Goal: Task Accomplishment & Management: Use online tool/utility

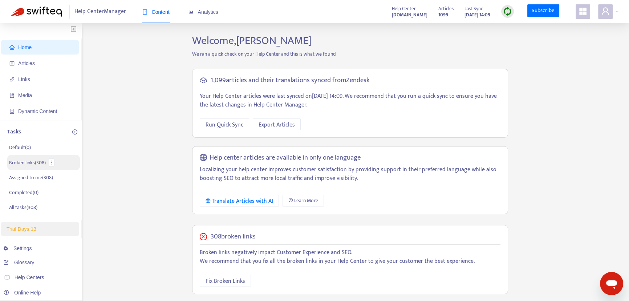
click at [31, 163] on p "Broken links ( 308 )" at bounding box center [27, 163] width 37 height 8
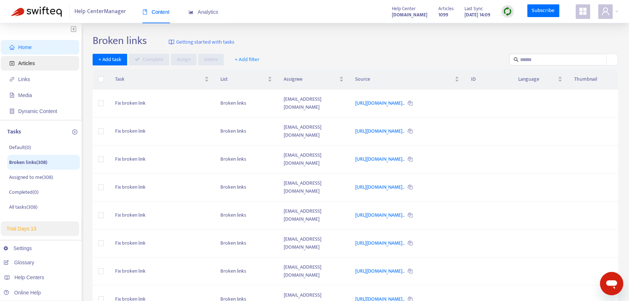
click at [33, 62] on span "Articles" at bounding box center [26, 63] width 17 height 6
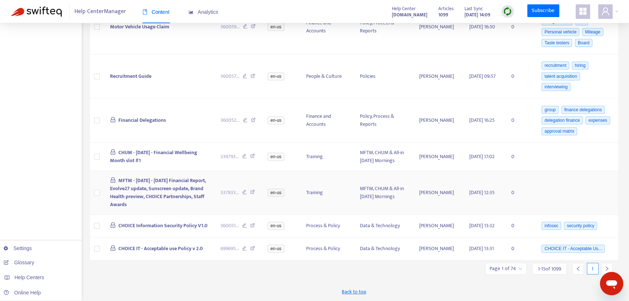
scroll to position [400, 0]
click at [465, 220] on icon "right" at bounding box center [607, 268] width 5 height 5
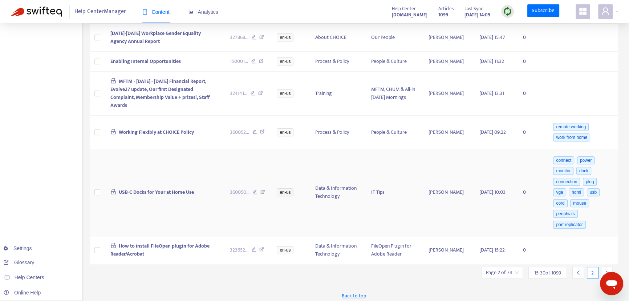
scroll to position [429, 0]
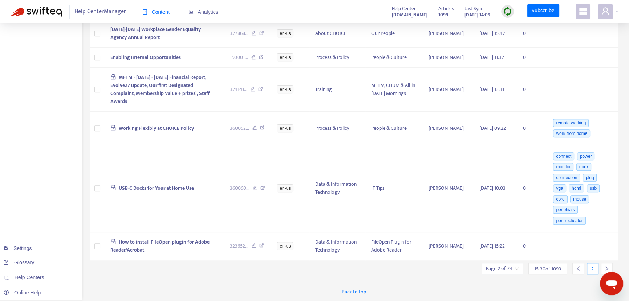
click at [465, 220] on icon "right" at bounding box center [607, 268] width 5 height 5
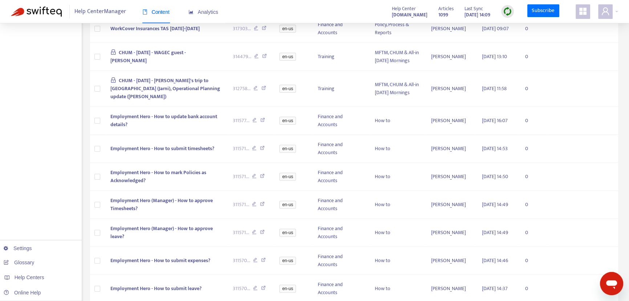
scroll to position [333, 0]
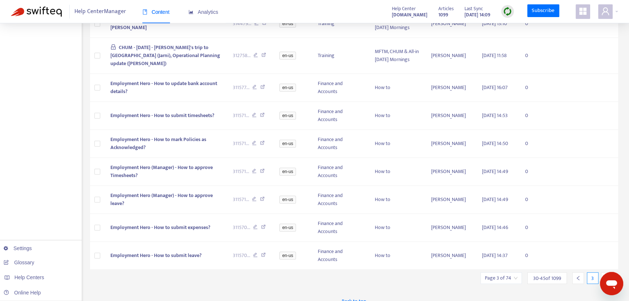
click at [465, 220] on icon "right" at bounding box center [607, 277] width 5 height 5
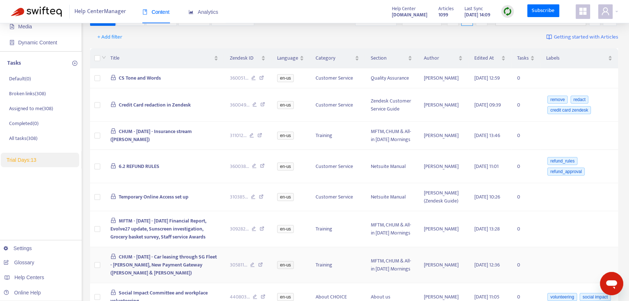
scroll to position [0, 0]
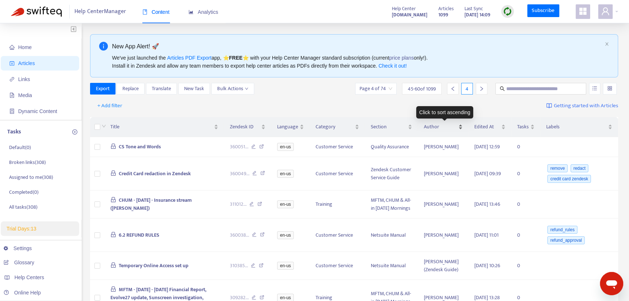
click at [449, 127] on span "Author" at bounding box center [440, 127] width 33 height 8
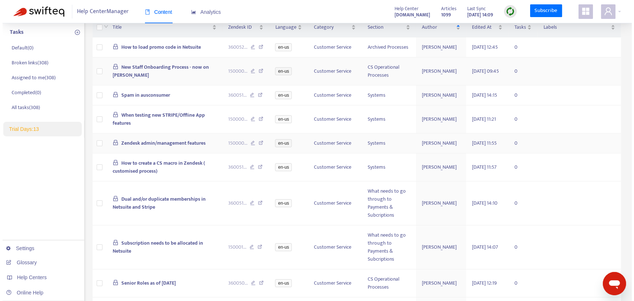
scroll to position [133, 0]
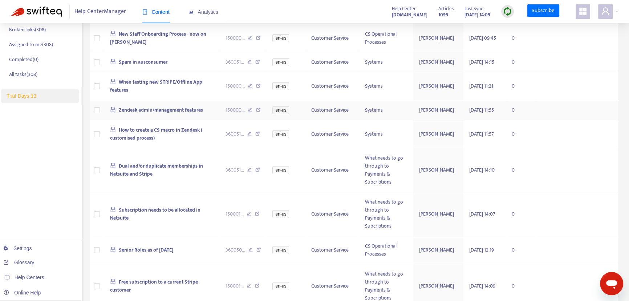
click at [177, 114] on span "Zendesk admin/management features" at bounding box center [161, 110] width 84 height 8
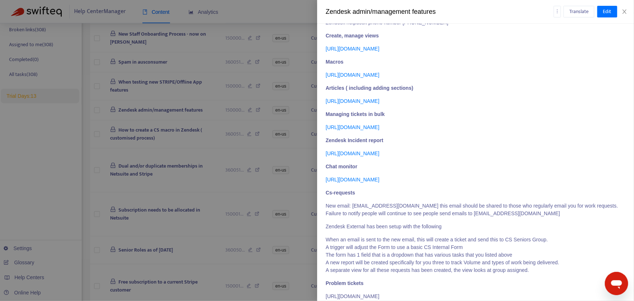
scroll to position [132, 0]
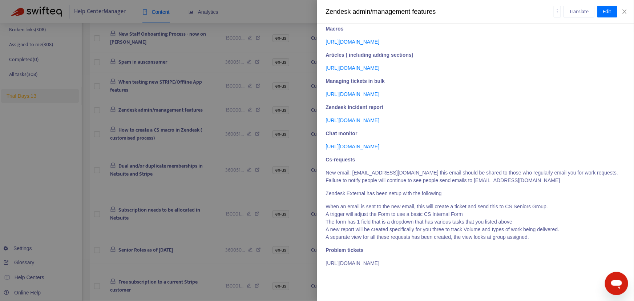
click at [367, 148] on link "https://choicecs.zendesk.com/chat/agent#monitor" at bounding box center [353, 147] width 54 height 6
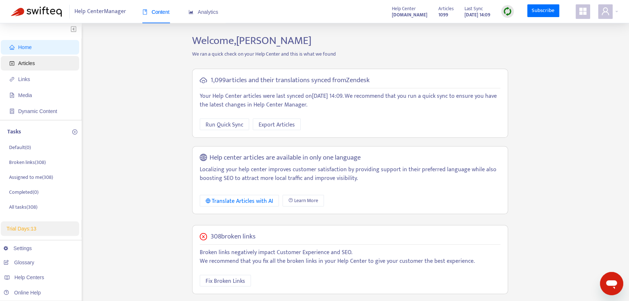
click at [27, 65] on span "Articles" at bounding box center [26, 63] width 17 height 6
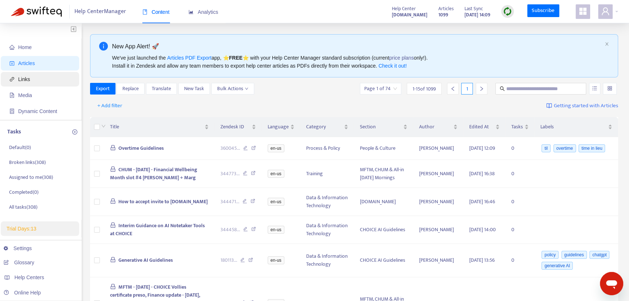
click at [30, 80] on span "Links" at bounding box center [41, 79] width 64 height 15
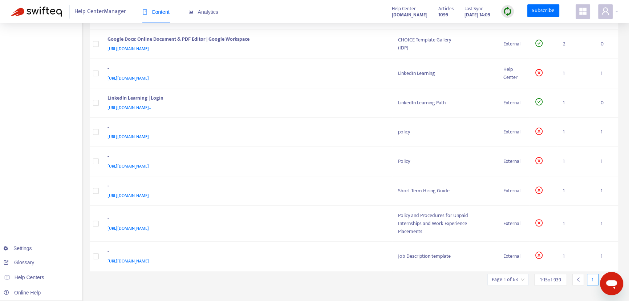
scroll to position [267, 0]
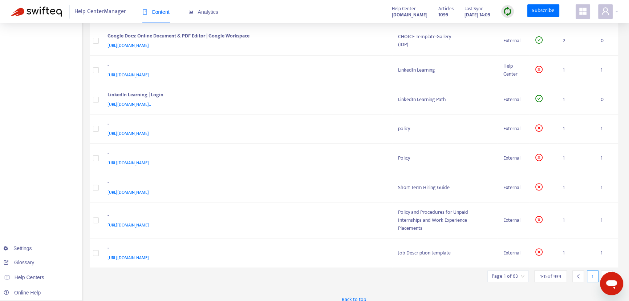
click at [605, 274] on icon "right" at bounding box center [607, 276] width 5 height 5
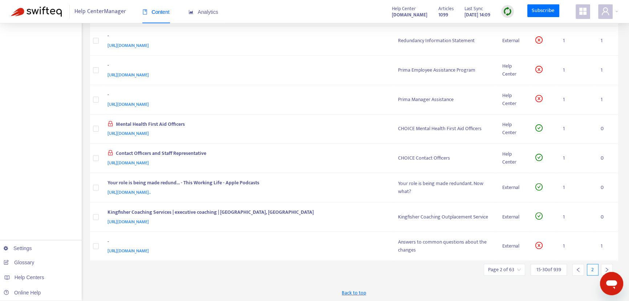
click at [606, 269] on icon "right" at bounding box center [607, 269] width 5 height 5
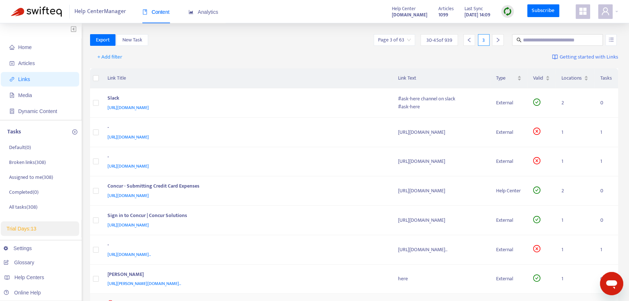
scroll to position [0, 0]
click at [21, 162] on p "Broken links ( 308 )" at bounding box center [27, 163] width 37 height 8
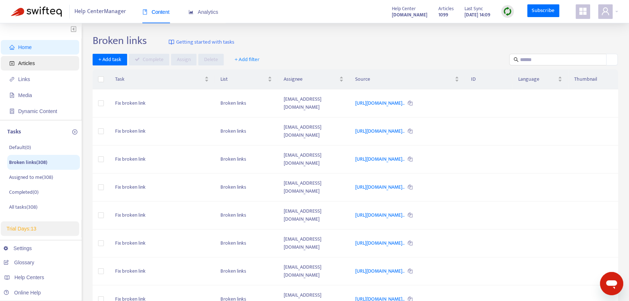
click at [20, 62] on span "Articles" at bounding box center [26, 63] width 17 height 6
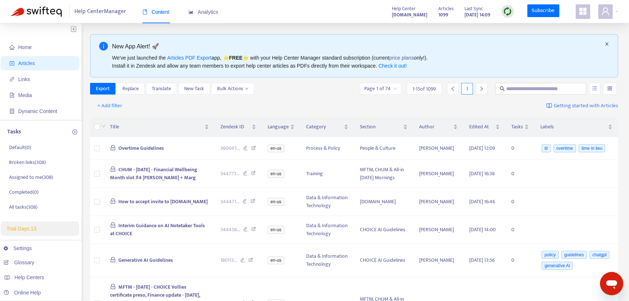
click at [607, 44] on icon "close" at bounding box center [607, 44] width 3 height 3
